Goal: Task Accomplishment & Management: Manage account settings

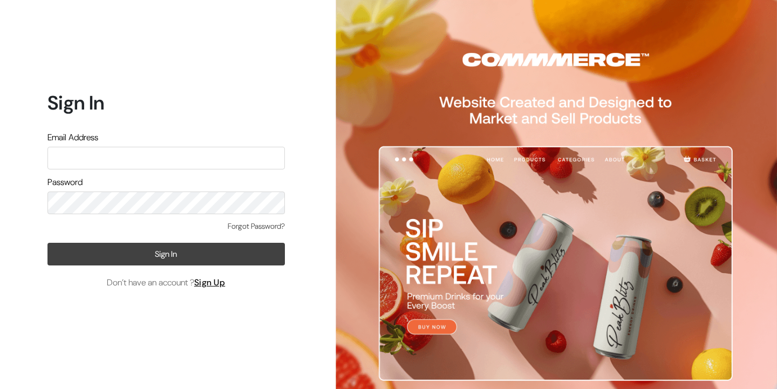
type input "info.dermaheal@gmail.com"
click at [183, 253] on button "Sign In" at bounding box center [165, 254] width 237 height 23
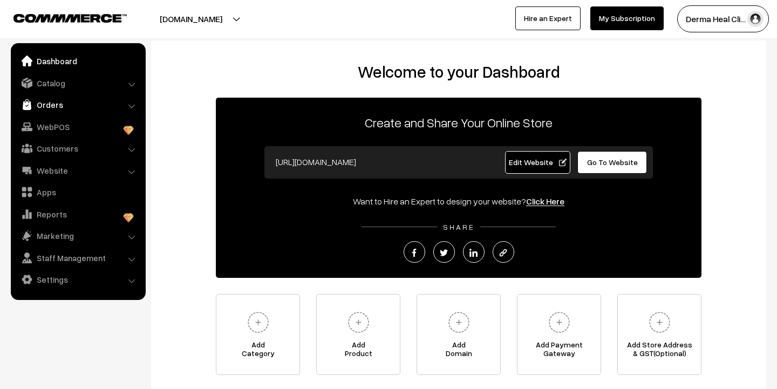
click at [50, 108] on link "Orders" at bounding box center [77, 104] width 128 height 19
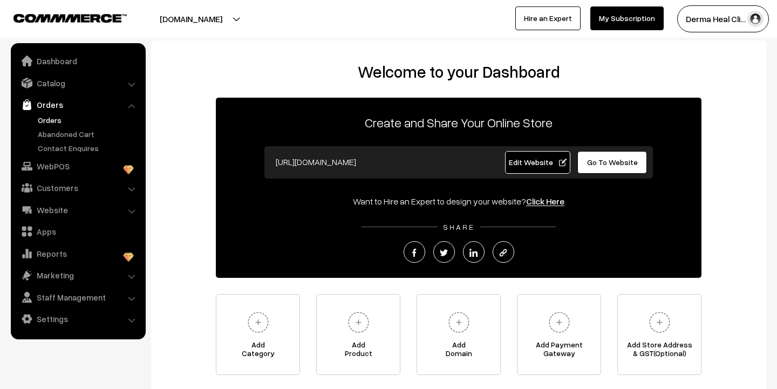
click at [54, 119] on link "Orders" at bounding box center [88, 119] width 107 height 11
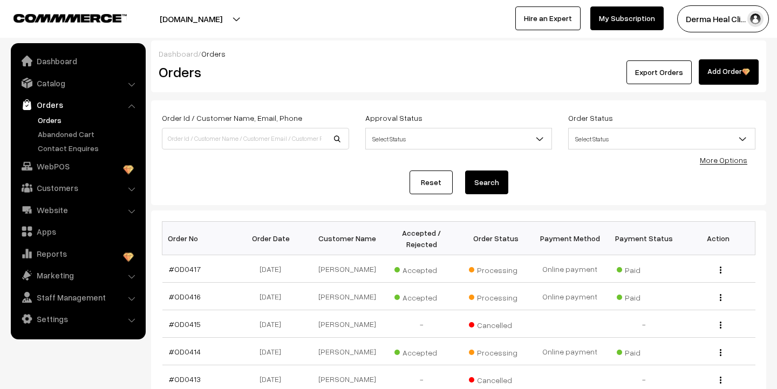
click at [418, 73] on div "Export Orders Add Order" at bounding box center [561, 71] width 394 height 25
